Goal: Task Accomplishment & Management: Use online tool/utility

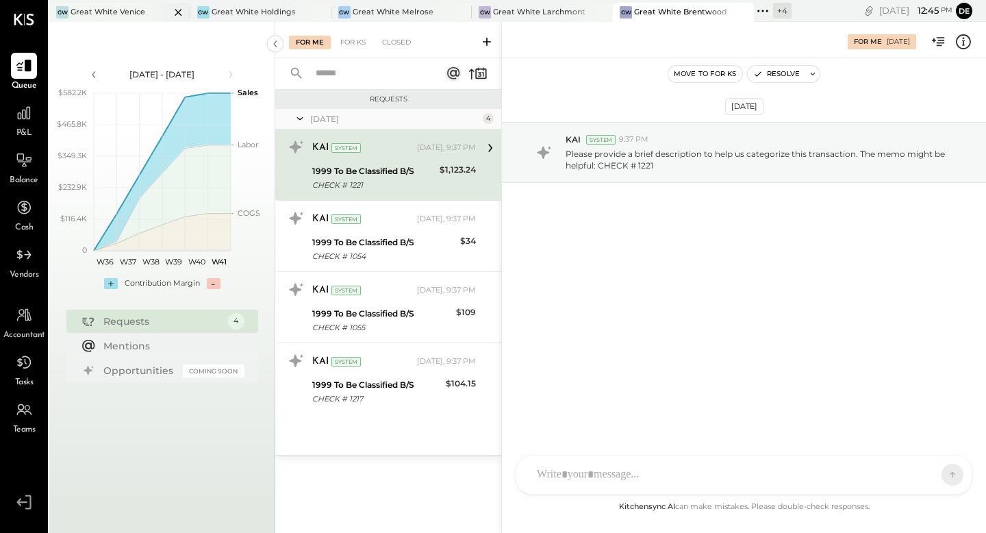
click at [94, 10] on div "Great White Venice" at bounding box center [108, 12] width 75 height 11
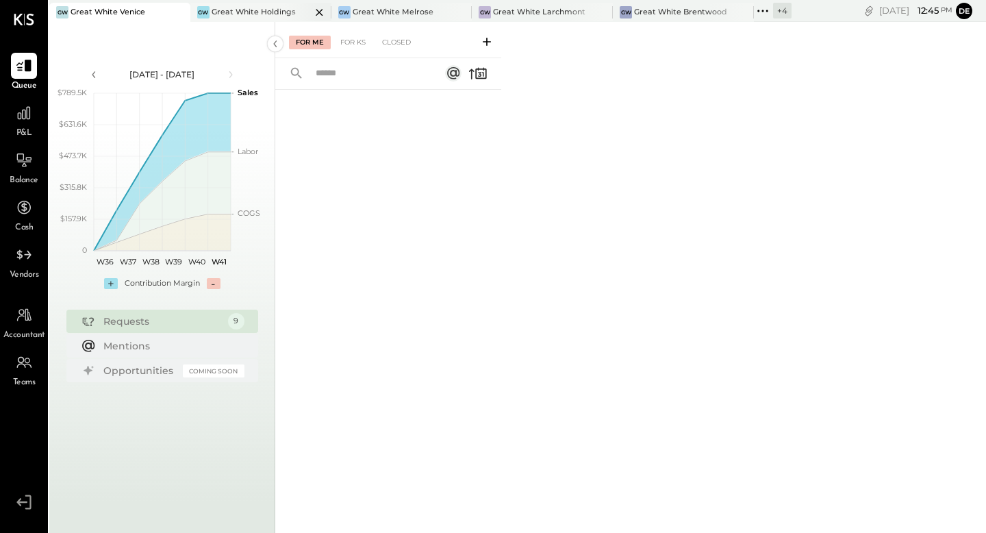
click at [270, 16] on div "Great White Holdings" at bounding box center [254, 12] width 84 height 11
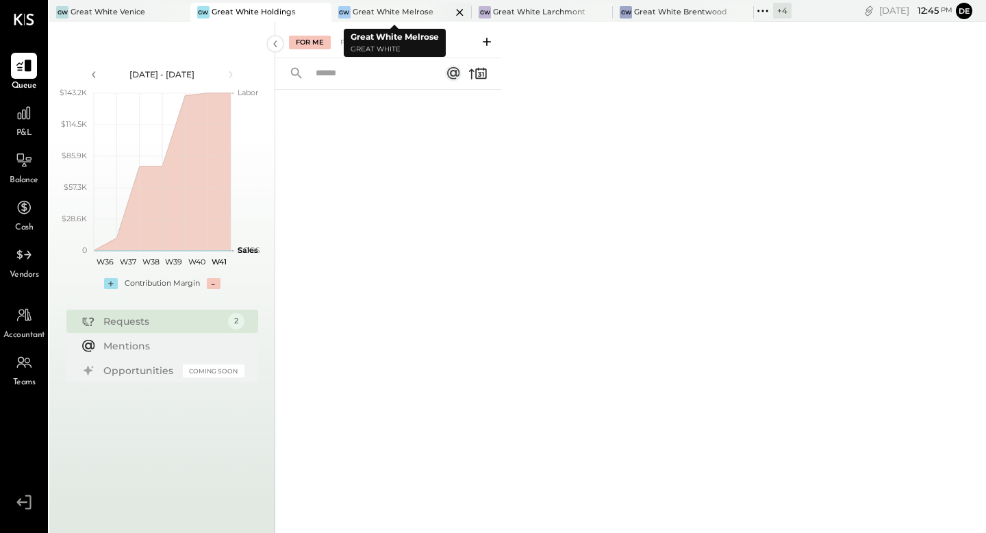
click at [379, 11] on div "Great White Melrose" at bounding box center [393, 12] width 81 height 11
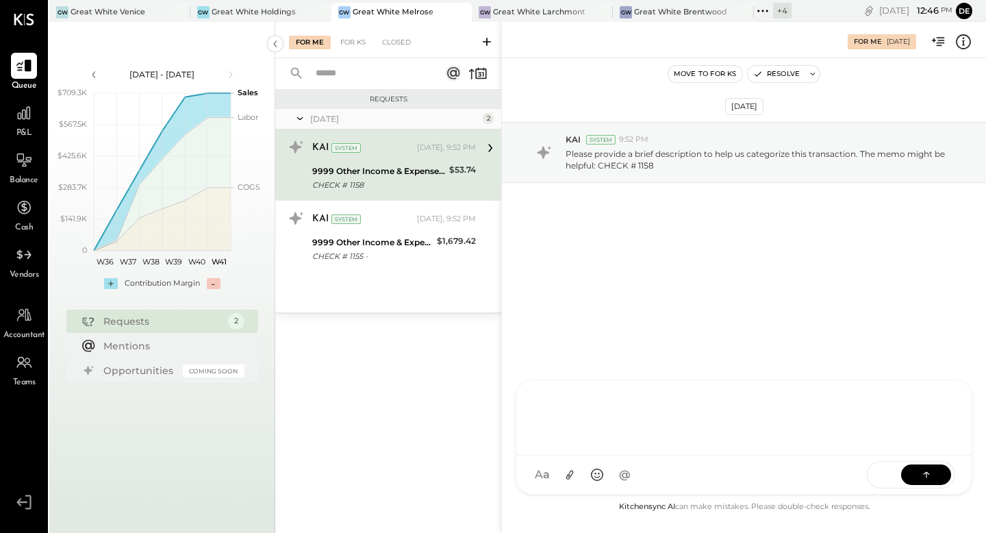
click at [592, 444] on div at bounding box center [744, 416] width 428 height 55
click at [926, 473] on icon at bounding box center [926, 473] width 1 height 5
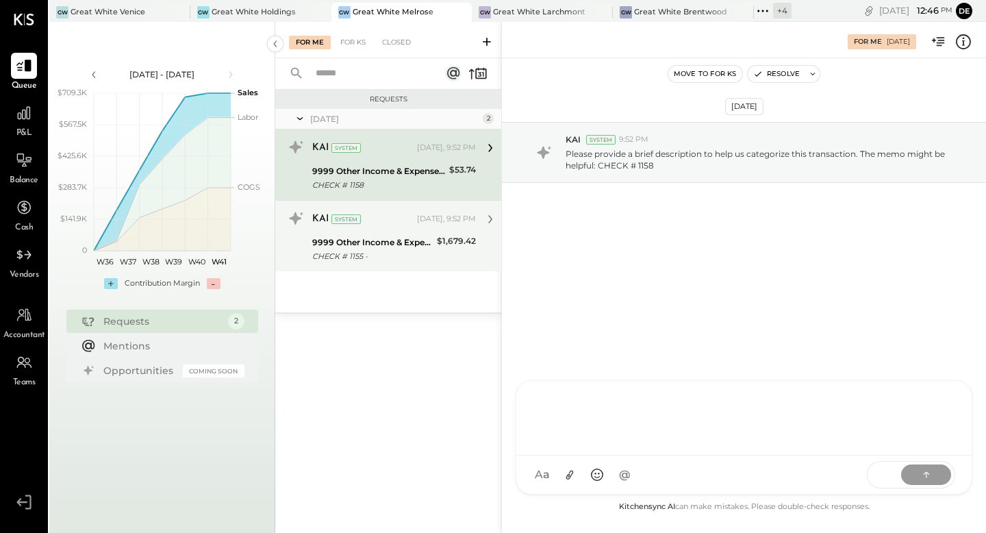
click at [375, 236] on div "[DATE] 2 KAI System [DATE], 9:52 PM 9999 Other Income & Expenses:To Be Classifi…" at bounding box center [388, 210] width 226 height 203
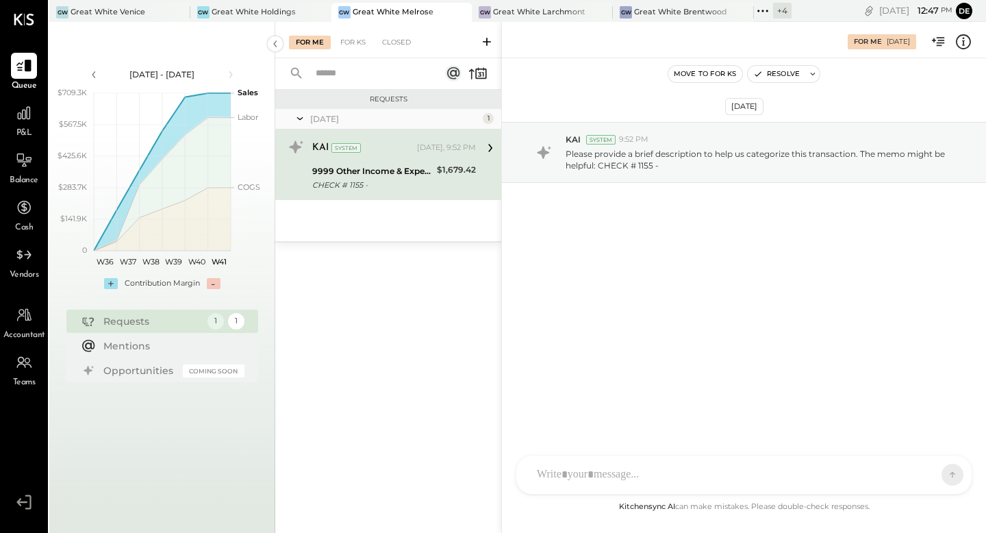
click at [642, 491] on div at bounding box center [743, 474] width 455 height 38
click at [642, 479] on div at bounding box center [731, 474] width 403 height 30
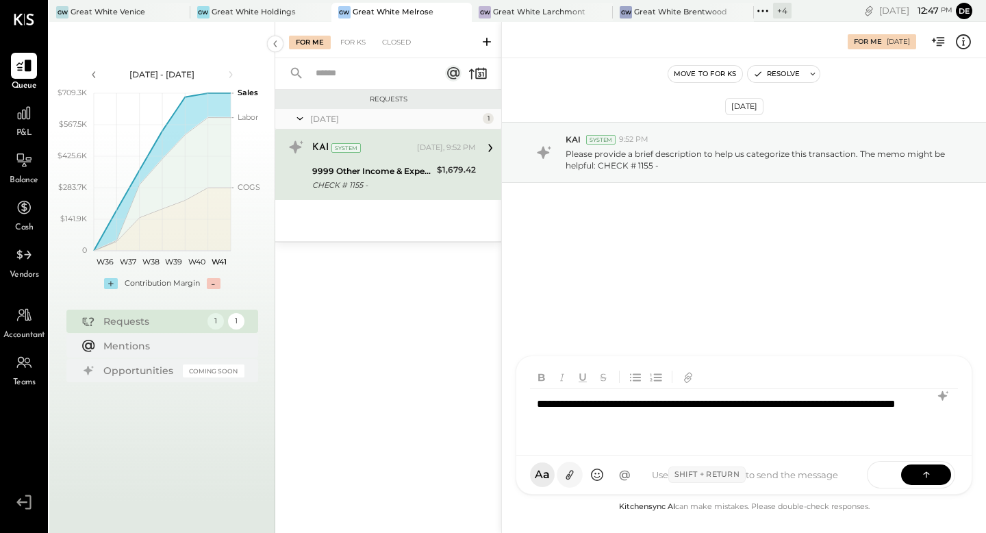
click at [567, 480] on icon at bounding box center [570, 475] width 14 height 14
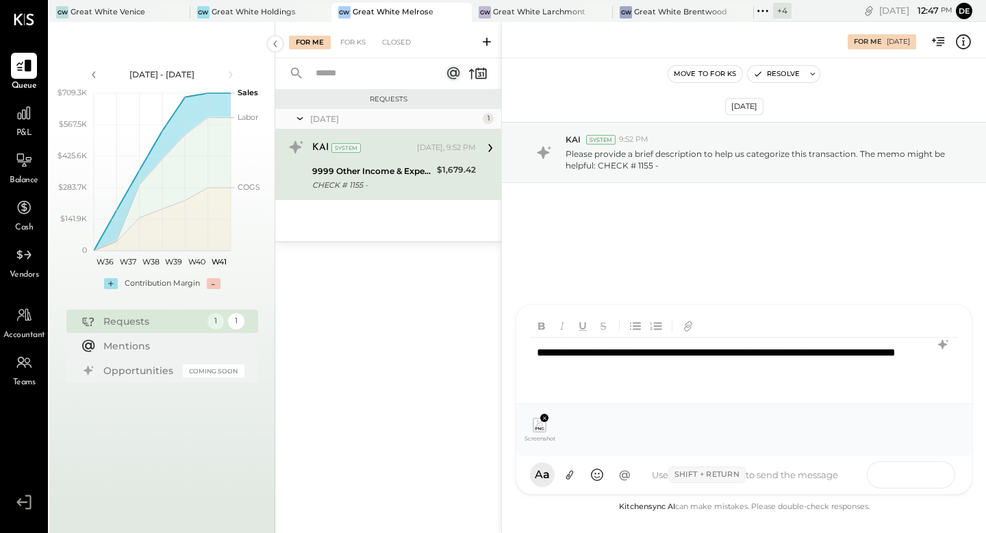
click at [926, 467] on icon at bounding box center [927, 474] width 14 height 14
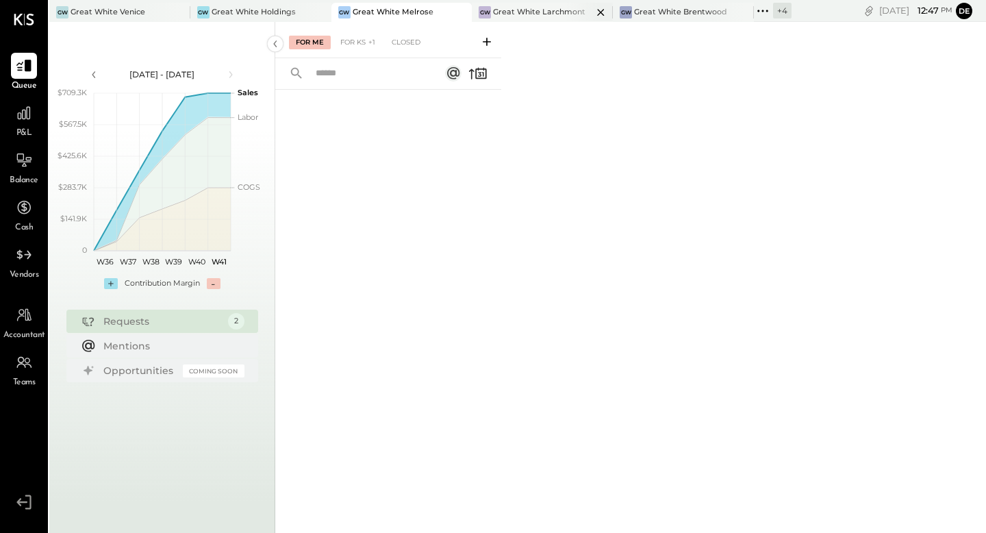
click at [511, 11] on div "Great White Larchmont" at bounding box center [539, 12] width 92 height 11
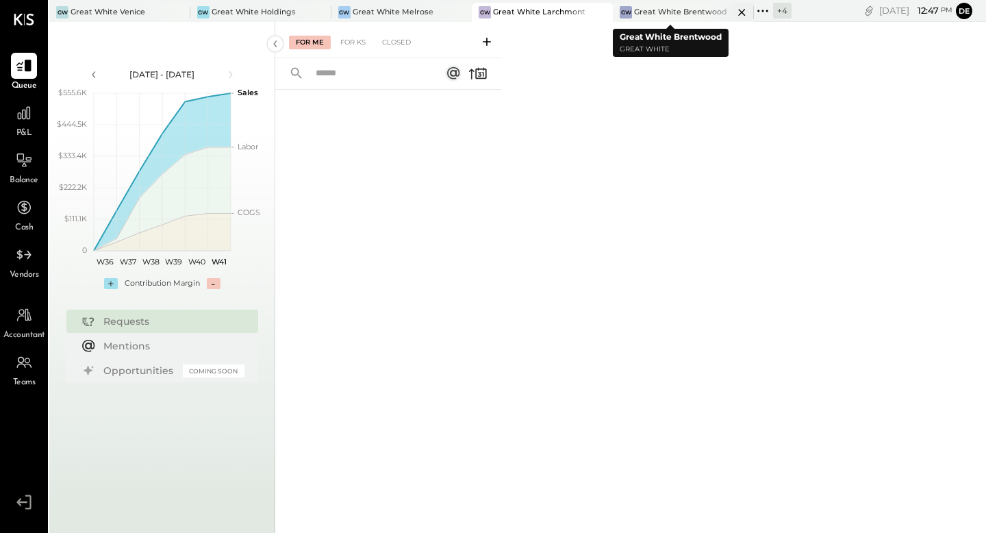
click at [658, 13] on div "Great White Brentwood" at bounding box center [680, 12] width 93 height 11
